Goal: Task Accomplishment & Management: Complete application form

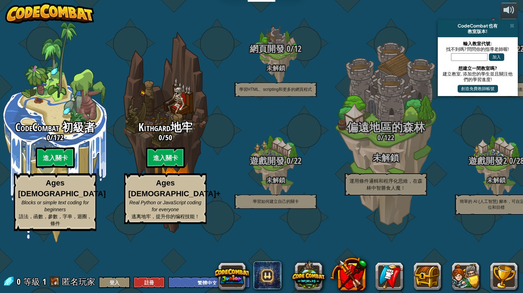
select select "zh-HANT"
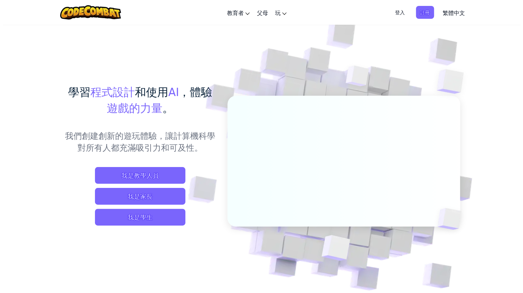
scroll to position [35, 0]
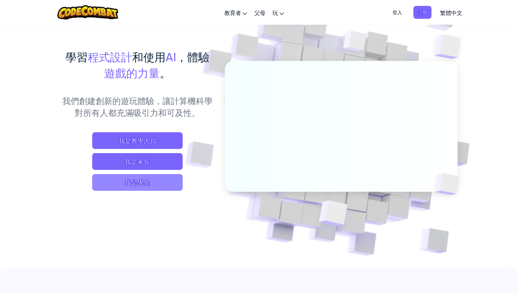
click at [151, 180] on span "我是學生" at bounding box center [137, 182] width 90 height 17
click at [393, 17] on span "登入" at bounding box center [397, 12] width 18 height 13
